Goal: Information Seeking & Learning: Learn about a topic

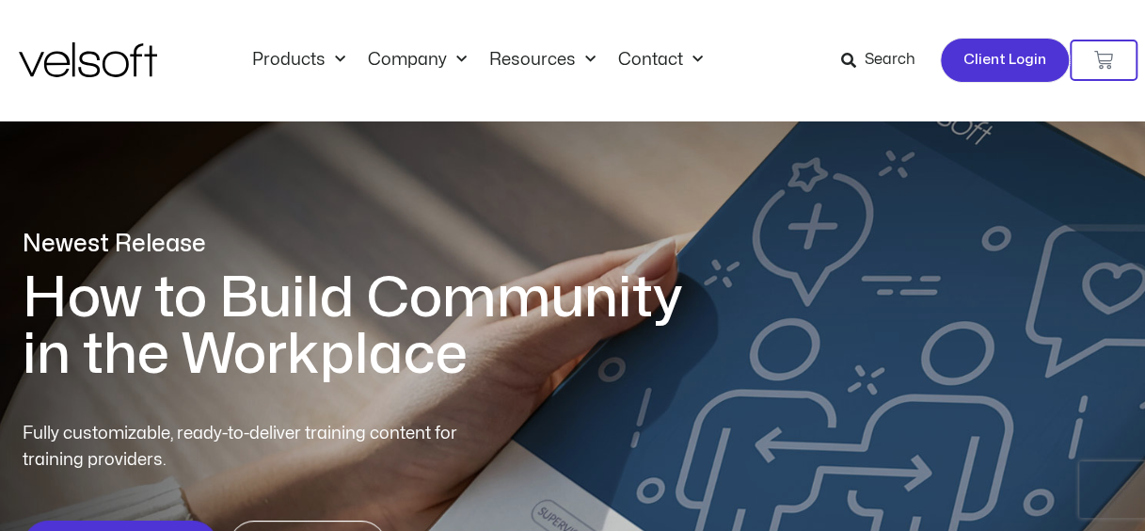
click at [985, 62] on span "Client Login" at bounding box center [1005, 60] width 83 height 24
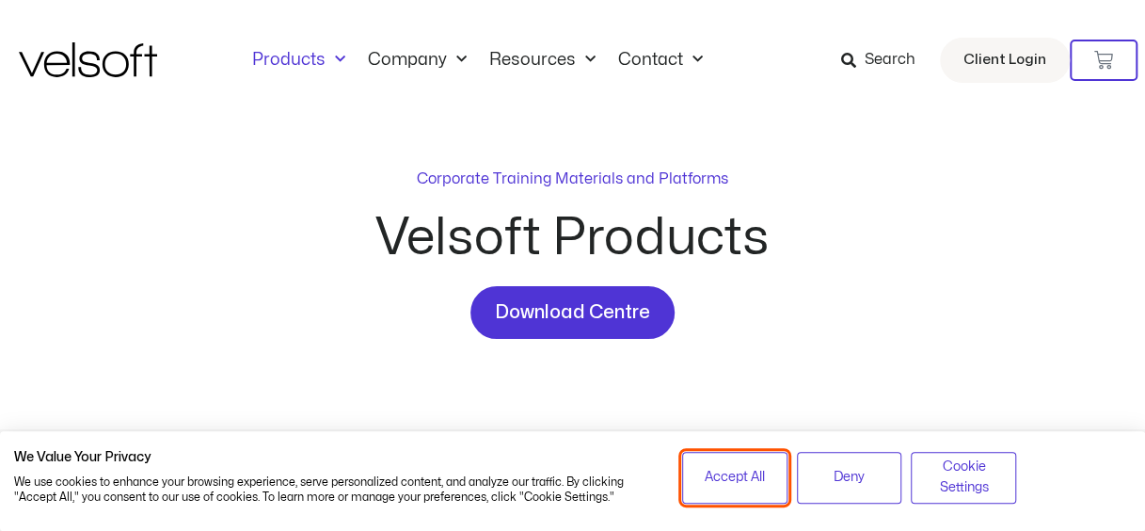
click at [751, 486] on span "Accept All" at bounding box center [735, 477] width 60 height 21
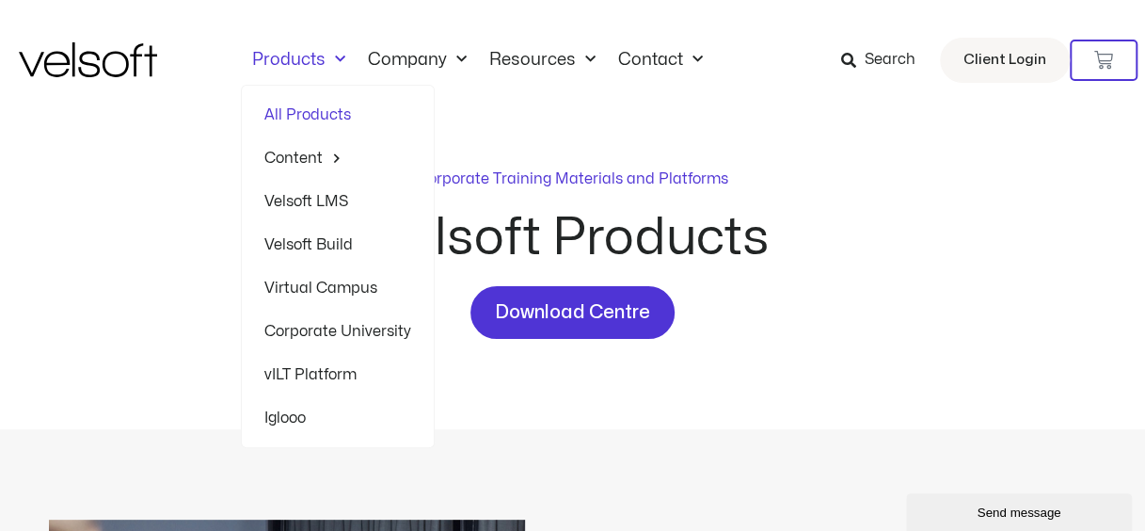
click at [291, 57] on link "Products" at bounding box center [299, 60] width 116 height 21
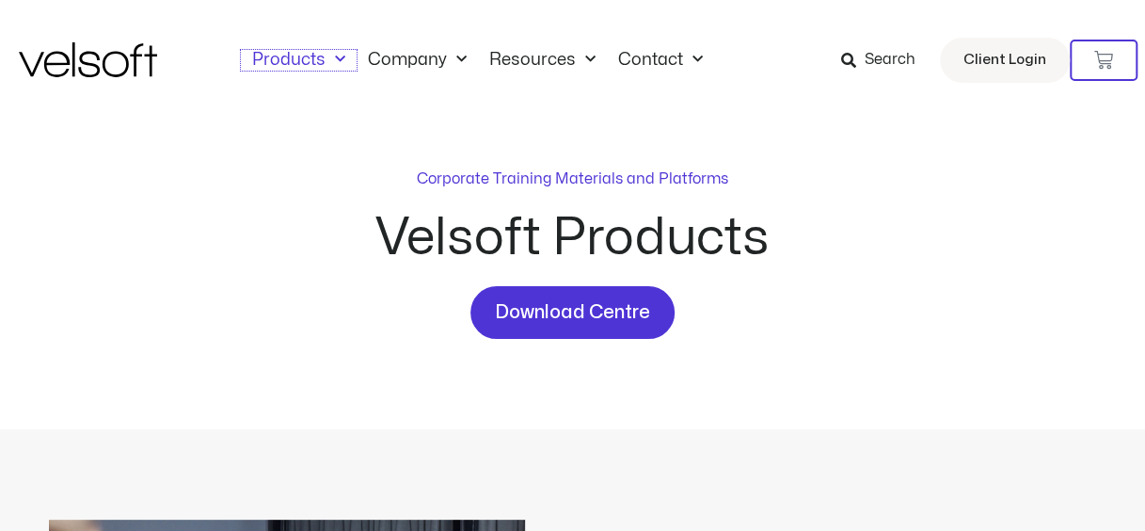
click at [291, 57] on link "Products" at bounding box center [299, 60] width 116 height 21
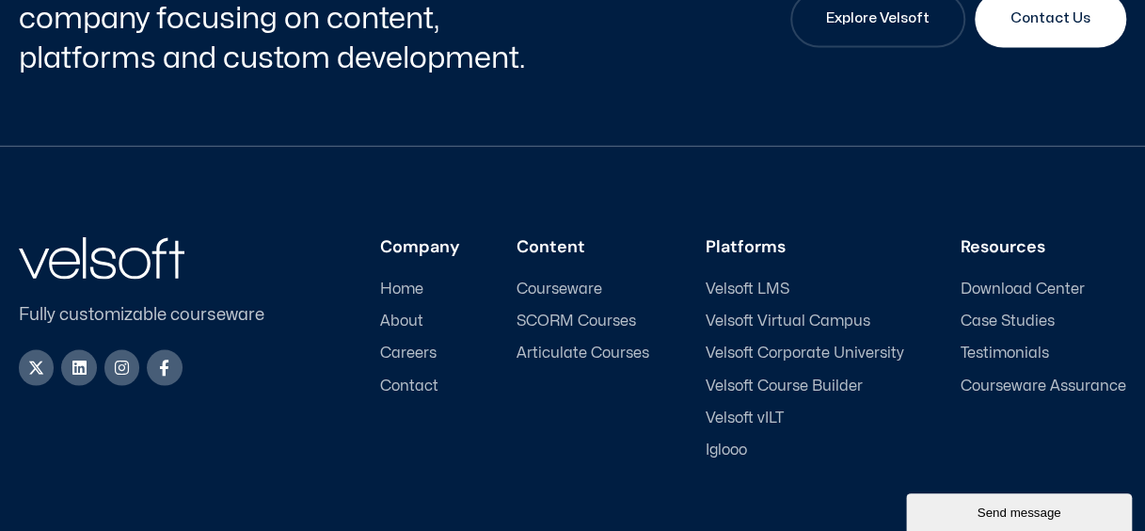
scroll to position [5085, 0]
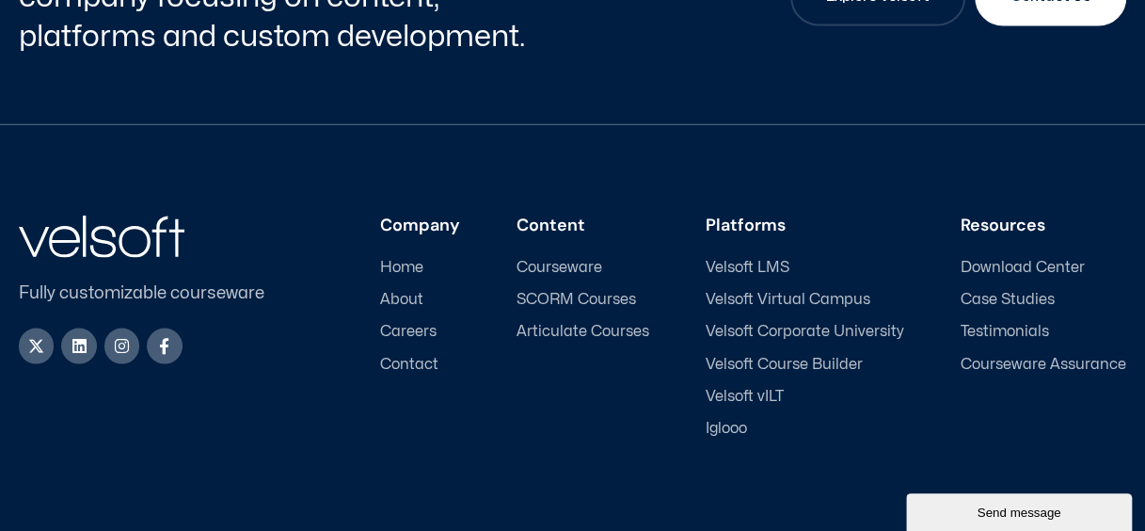
click at [412, 258] on span "Home" at bounding box center [401, 267] width 43 height 18
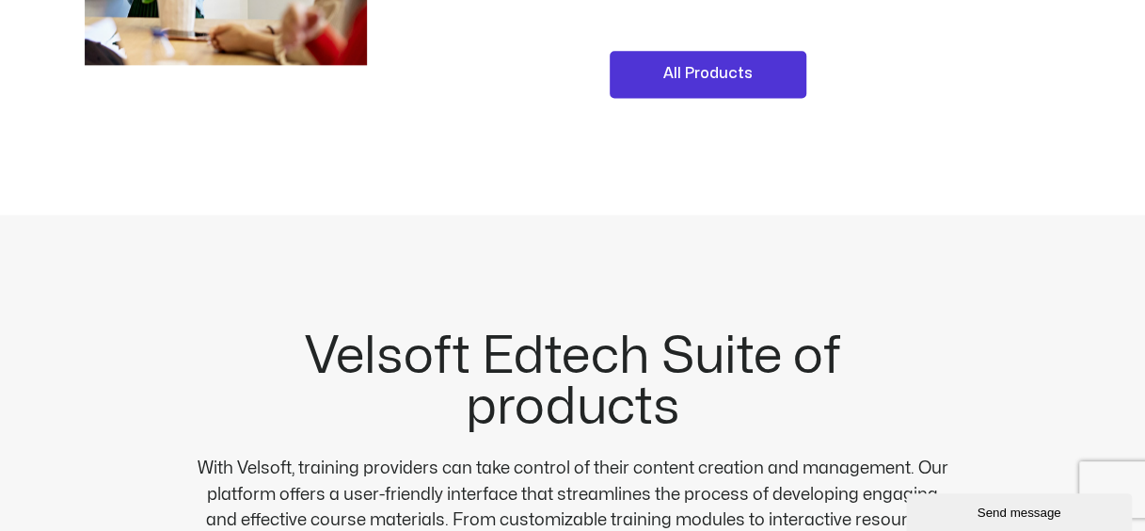
scroll to position [1283, 0]
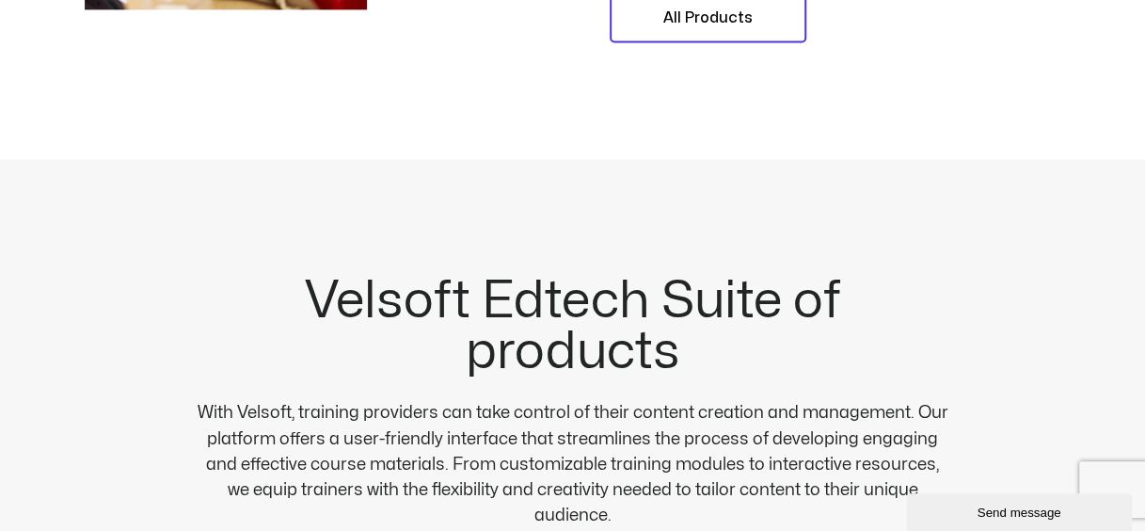
click at [712, 19] on span "All Products" at bounding box center [708, 19] width 89 height 24
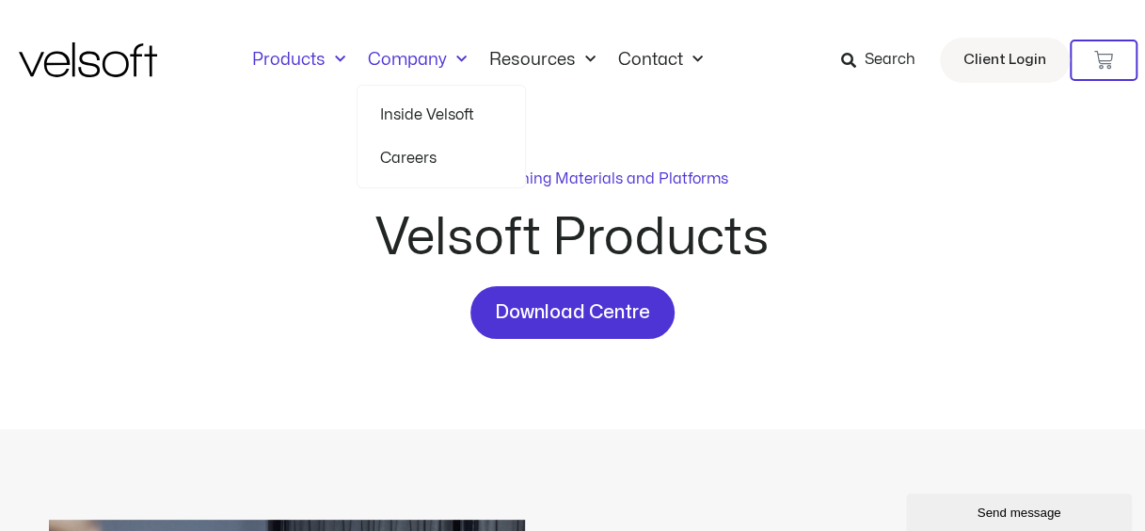
click at [405, 149] on link "Careers" at bounding box center [441, 157] width 122 height 43
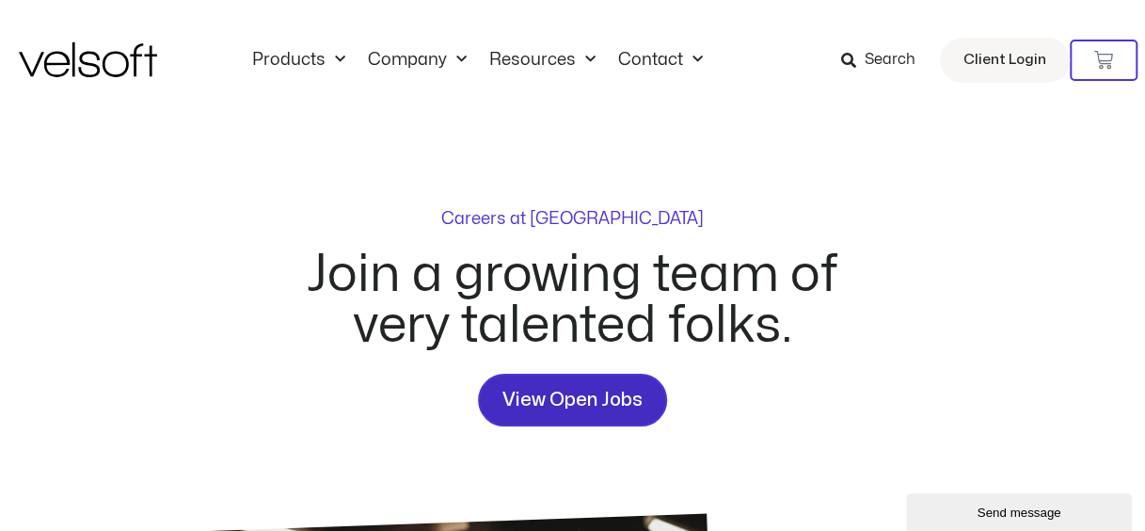
click at [581, 395] on span "View Open Jobs" at bounding box center [573, 400] width 140 height 30
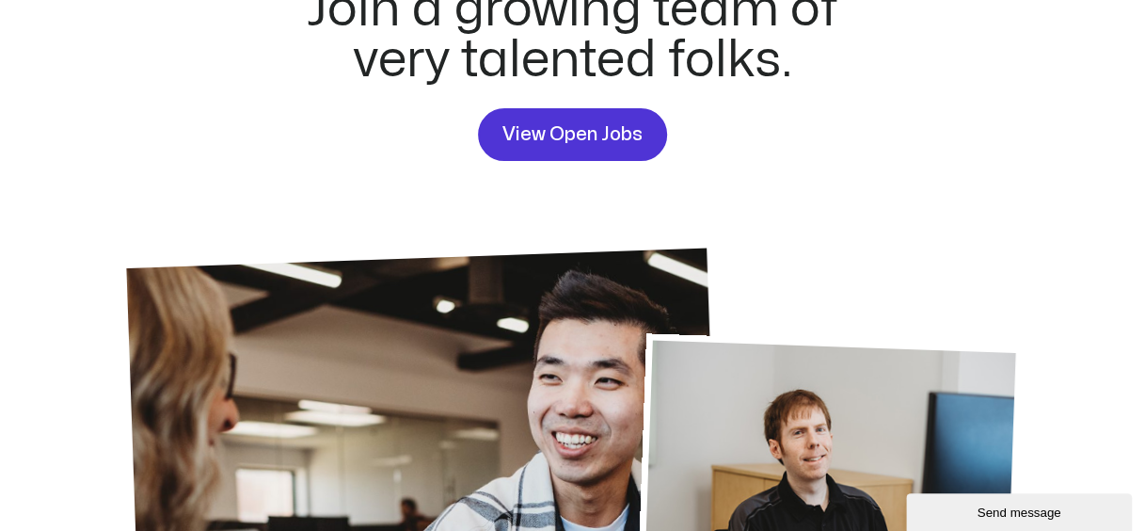
scroll to position [230, 0]
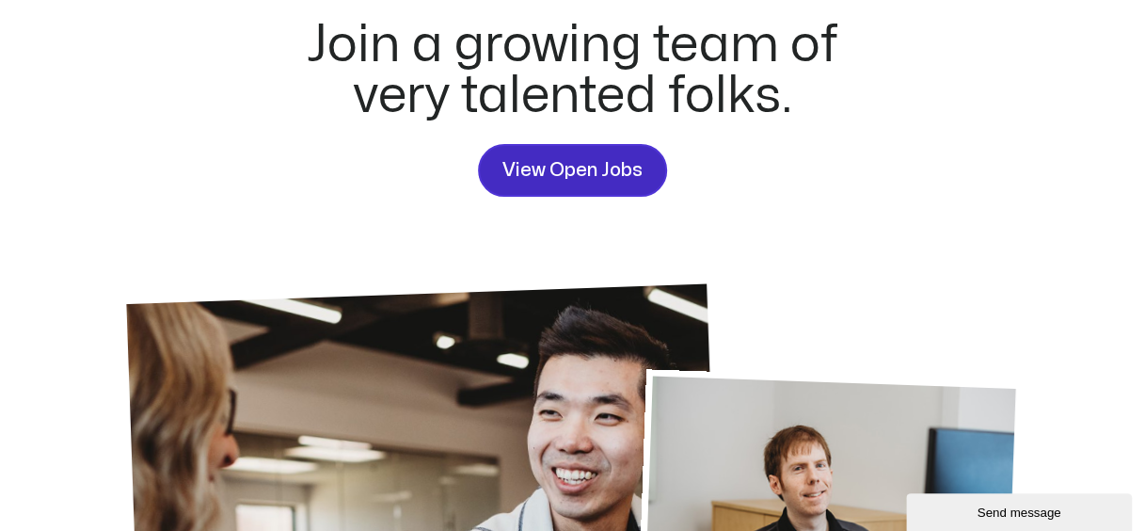
click at [569, 172] on span "View Open Jobs" at bounding box center [573, 170] width 140 height 30
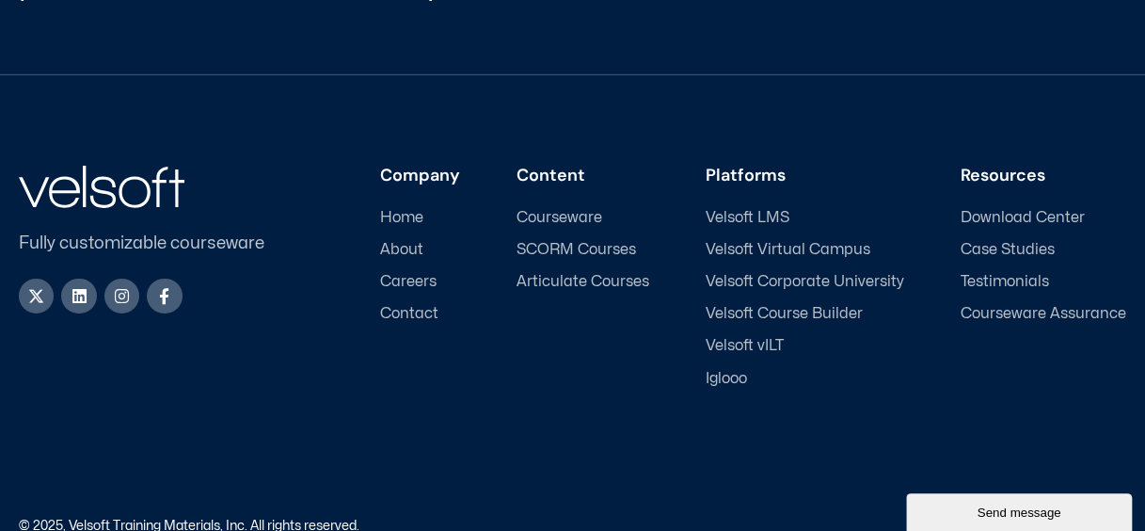
scroll to position [2867, 0]
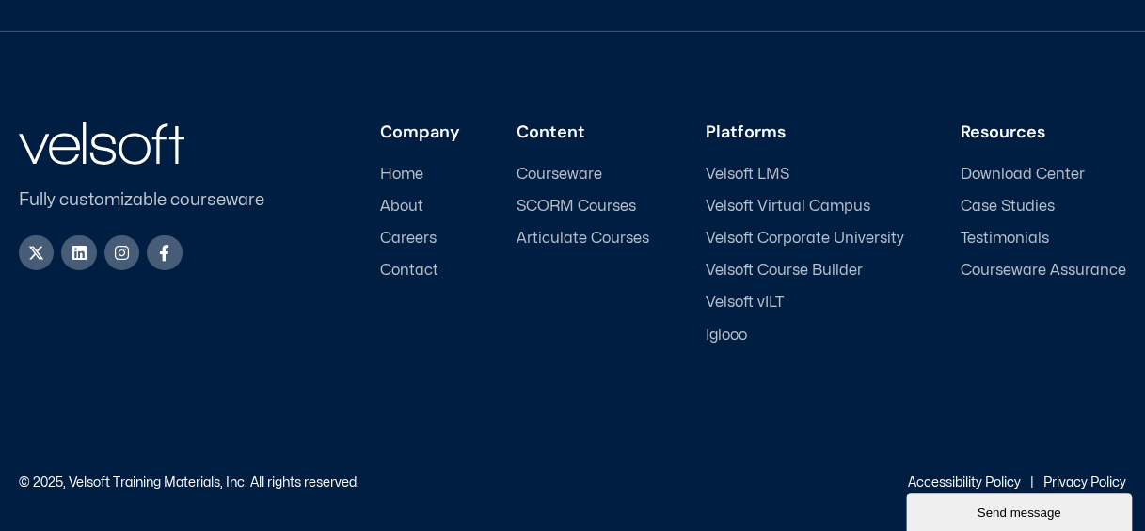
click at [422, 237] on span "Careers" at bounding box center [408, 239] width 56 height 18
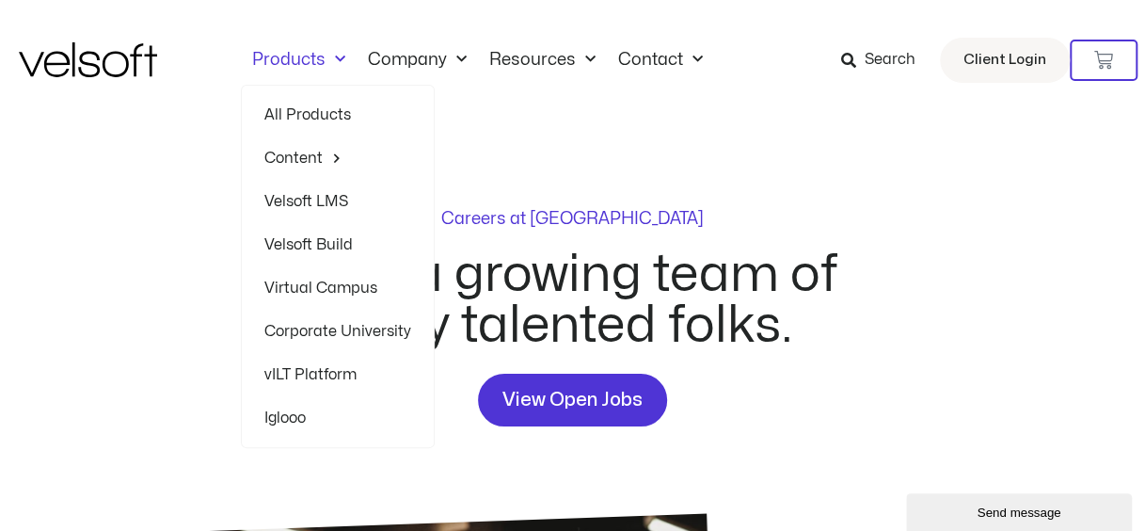
click at [280, 60] on link "Products" at bounding box center [299, 60] width 116 height 21
